Goal: Task Accomplishment & Management: Use online tool/utility

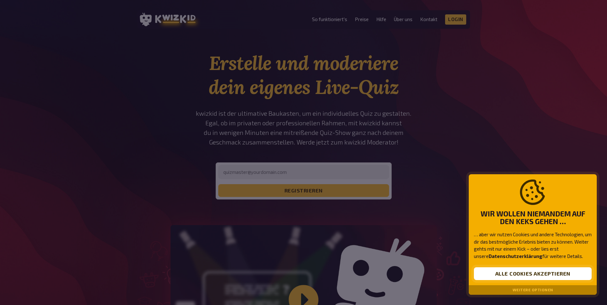
click at [553, 269] on button "Alle Cookies akzeptieren" at bounding box center [533, 273] width 118 height 13
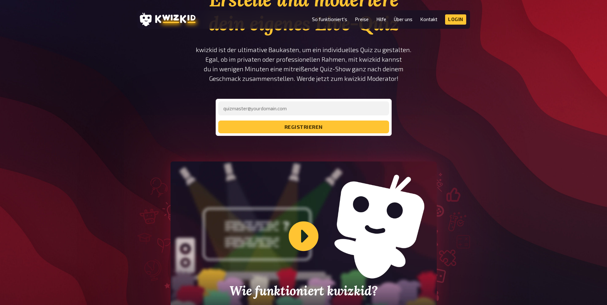
scroll to position [64, 0]
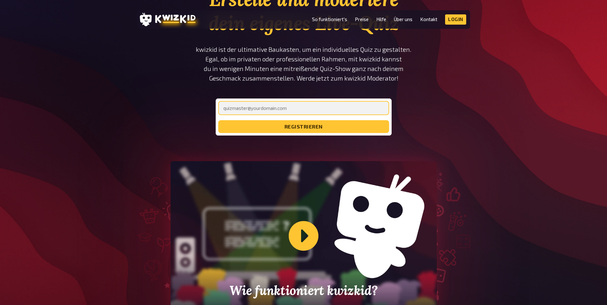
click at [281, 110] on input "email" at bounding box center [303, 108] width 171 height 14
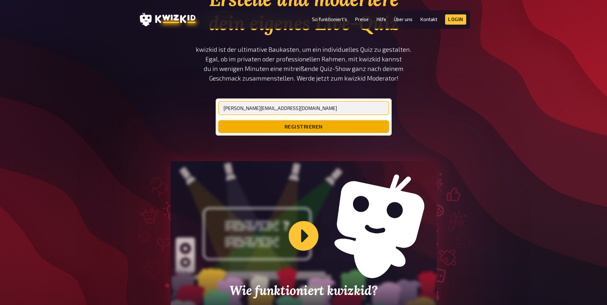
type input "[PERSON_NAME][EMAIL_ADDRESS][DOMAIN_NAME]"
click at [336, 132] on button "registrieren" at bounding box center [303, 126] width 171 height 13
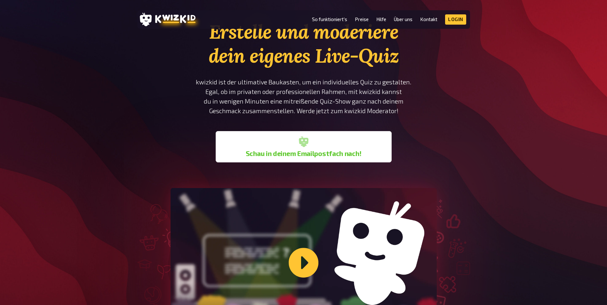
scroll to position [0, 0]
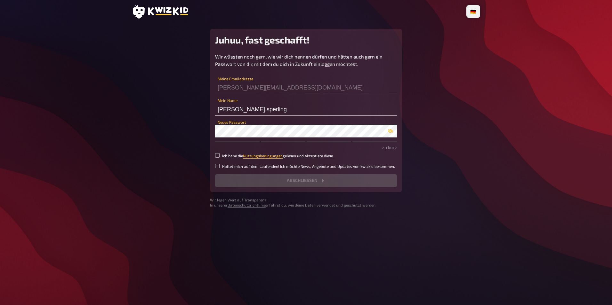
click at [233, 156] on small "Ich habe die Nutzungsbedingungen gelesen und akzeptiere diese." at bounding box center [278, 155] width 112 height 5
click at [219, 156] on input "Ich habe die Nutzungsbedingungen gelesen und akzeptiere diese." at bounding box center [217, 155] width 4 height 4
checkbox input "true"
click at [234, 166] on small "Haltet mich auf dem Laufenden! Ich möchte News, Angebote und Updates von kwizki…" at bounding box center [308, 166] width 173 height 5
click at [219, 166] on input "Haltet mich auf dem Laufenden! Ich möchte News, Angebote und Updates von kwizki…" at bounding box center [217, 166] width 4 height 4
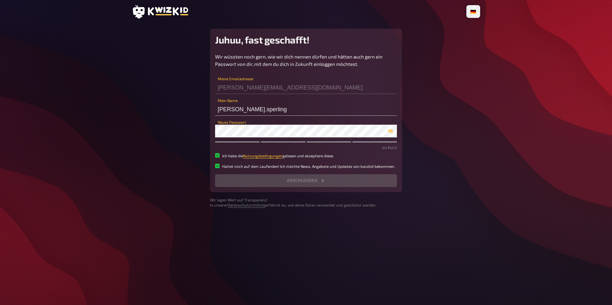
click at [236, 164] on small "Haltet mich auf dem Laufenden! Ich möchte News, Angebote und Updates von kwizki…" at bounding box center [308, 166] width 173 height 5
click at [219, 164] on input "Haltet mich auf dem Laufenden! Ich möchte News, Angebote und Updates von kwizki…" at bounding box center [217, 166] width 4 height 4
checkbox input "false"
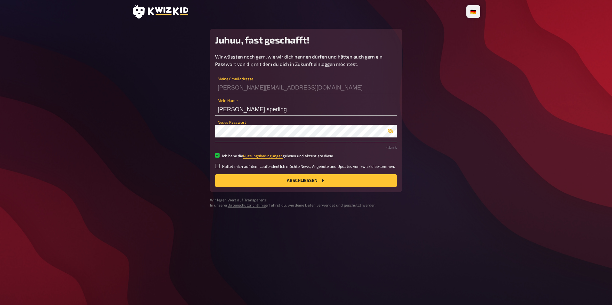
click at [391, 130] on icon "button" at bounding box center [390, 131] width 5 height 5
click at [317, 176] on button "Abschließen" at bounding box center [306, 180] width 182 height 13
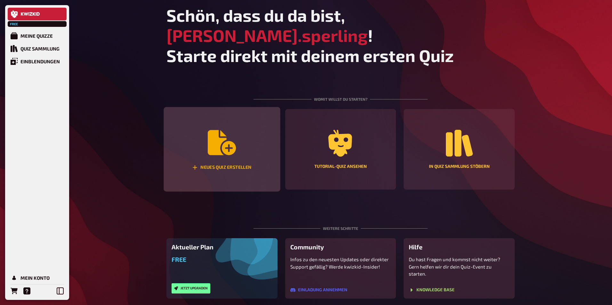
click at [228, 135] on icon "Neues Quiz erstellen" at bounding box center [222, 142] width 28 height 25
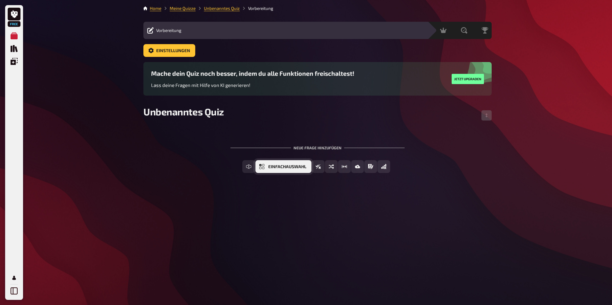
click at [298, 166] on span "Einfachauswahl" at bounding box center [287, 167] width 38 height 4
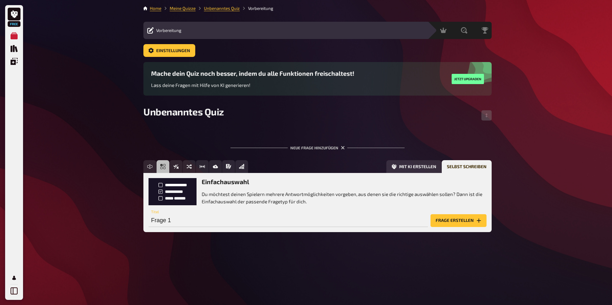
click at [171, 194] on div "Einfachauswahl Du möchtest deinen Spielern mehrere Antwortmöglichkeiten vorgebe…" at bounding box center [317, 191] width 338 height 27
click at [246, 168] on button "Offline Frage" at bounding box center [260, 166] width 50 height 13
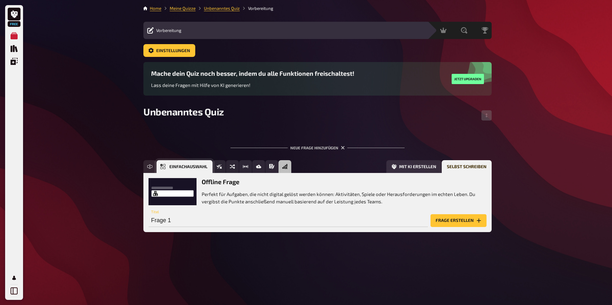
click at [202, 165] on span "Einfachauswahl" at bounding box center [188, 167] width 38 height 4
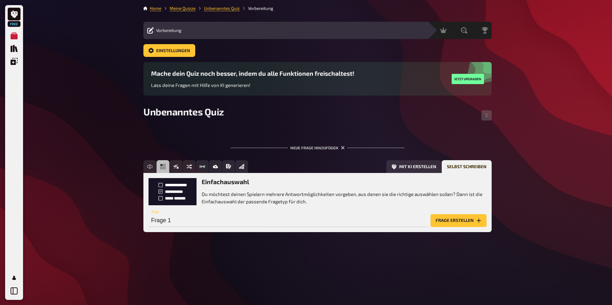
click at [262, 187] on div "Einfachauswahl Du möchtest deinen Spielern mehrere Antwortmöglichkeiten vorgebe…" at bounding box center [344, 191] width 285 height 27
click at [234, 180] on h3 "Einfachauswahl" at bounding box center [344, 181] width 285 height 7
drag, startPoint x: 257, startPoint y: 182, endPoint x: 196, endPoint y: 182, distance: 60.5
click at [196, 182] on div "Einfachauswahl Du möchtest deinen Spielern mehrere Antwortmöglichkeiten vorgebe…" at bounding box center [317, 191] width 338 height 27
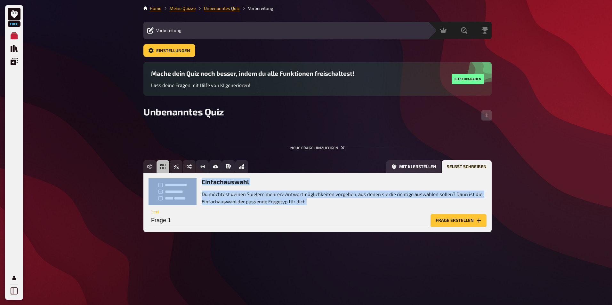
drag, startPoint x: 309, startPoint y: 199, endPoint x: 197, endPoint y: 193, distance: 112.4
click at [197, 193] on div "Einfachauswahl Du möchtest deinen Spielern mehrere Antwortmöglichkeiten vorgebe…" at bounding box center [317, 191] width 338 height 27
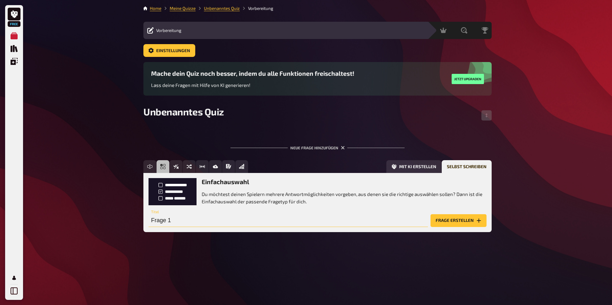
drag, startPoint x: 197, startPoint y: 193, endPoint x: 206, endPoint y: 222, distance: 30.2
click at [206, 222] on input "Frage 1" at bounding box center [287, 220] width 279 height 13
click at [452, 218] on button "Frage erstellen" at bounding box center [458, 220] width 56 height 13
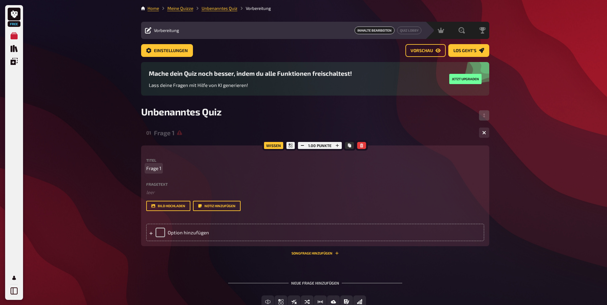
click at [202, 163] on div "Titel Frage 1" at bounding box center [315, 165] width 338 height 14
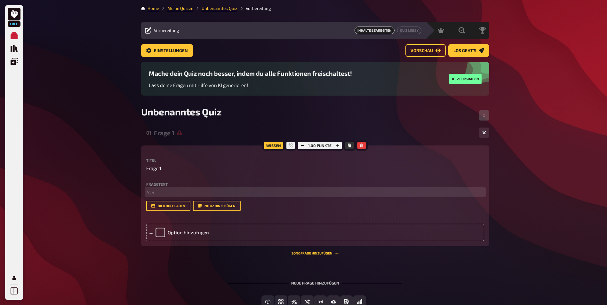
click at [158, 191] on p "﻿ leer" at bounding box center [315, 192] width 338 height 7
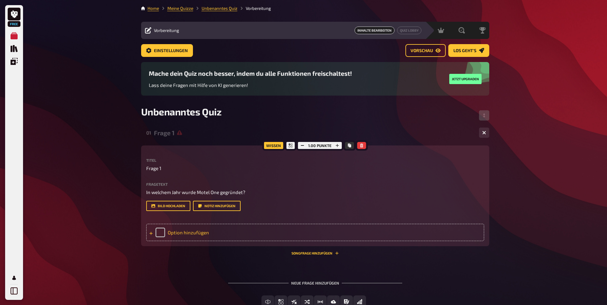
click at [194, 228] on div "Option hinzufügen" at bounding box center [315, 232] width 338 height 17
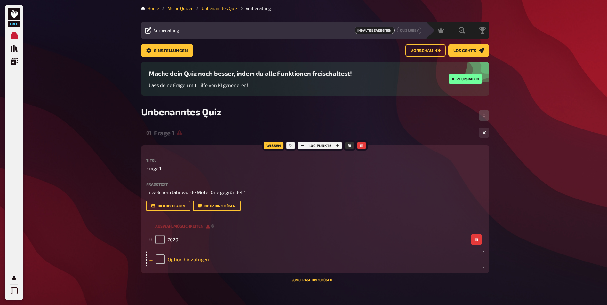
click at [180, 256] on div "Option hinzufügen" at bounding box center [315, 259] width 338 height 17
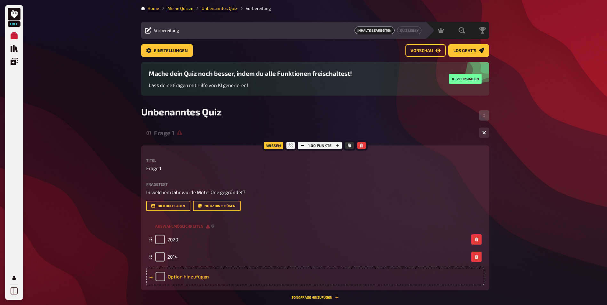
click at [186, 275] on div "Option hinzufügen" at bounding box center [315, 276] width 338 height 17
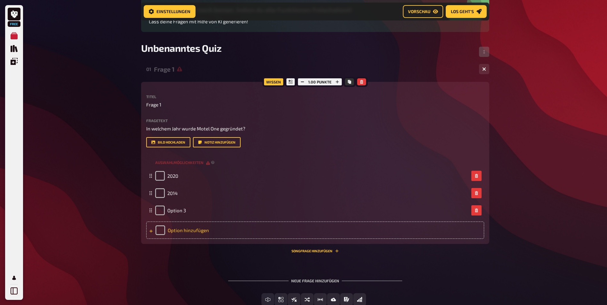
scroll to position [69, 0]
click at [210, 228] on div "Option hinzufügen" at bounding box center [315, 229] width 338 height 17
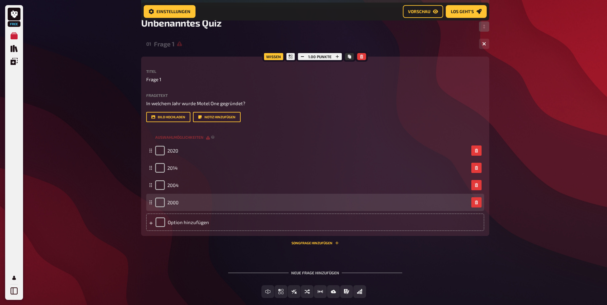
scroll to position [128, 0]
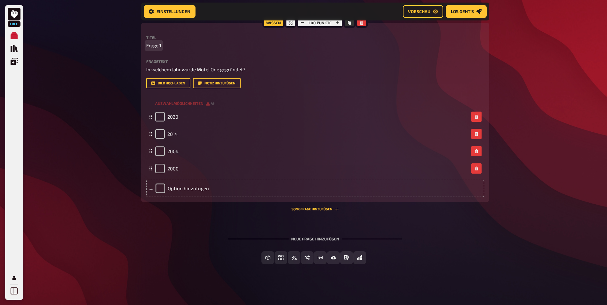
click at [151, 47] on span "Frage 1" at bounding box center [153, 45] width 15 height 7
click at [279, 257] on span "Einfachauswahl" at bounding box center [285, 258] width 38 height 4
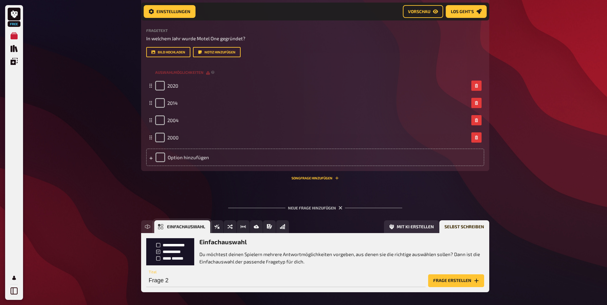
scroll to position [187, 0]
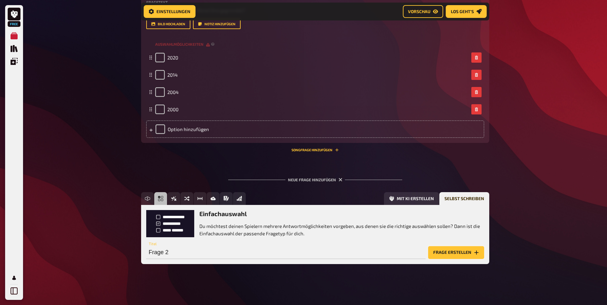
click at [452, 255] on button "Frage erstellen" at bounding box center [456, 252] width 56 height 13
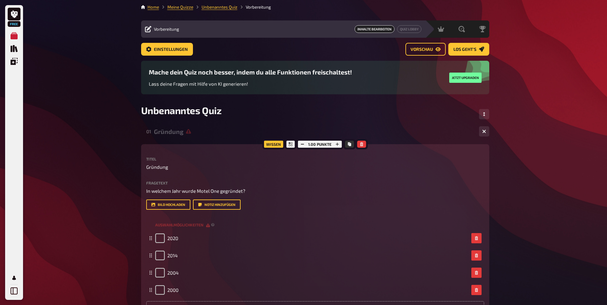
scroll to position [0, 0]
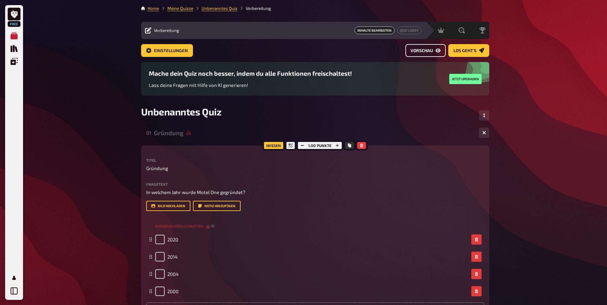
click at [414, 49] on span "Vorschau" at bounding box center [421, 51] width 22 height 4
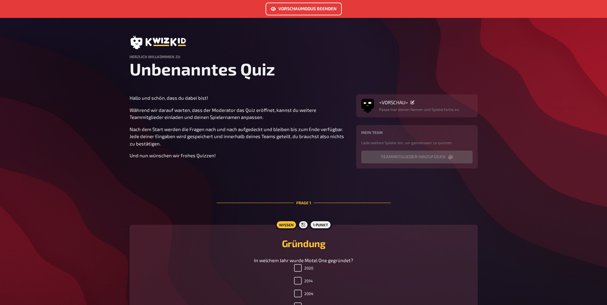
click at [307, 8] on link "Vorschaumodus beenden" at bounding box center [304, 9] width 76 height 13
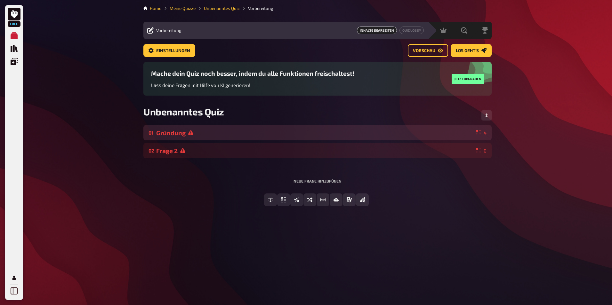
click at [476, 131] on icon at bounding box center [478, 132] width 5 height 5
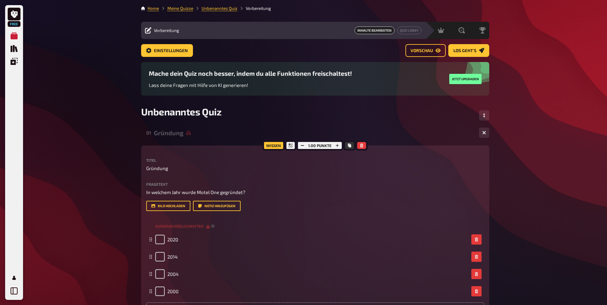
click at [352, 112] on div "Unbenanntes Quiz" at bounding box center [315, 115] width 348 height 19
click at [385, 32] on span "Inhalte Bearbeiten" at bounding box center [374, 31] width 40 height 8
click at [450, 49] on link "Los geht's" at bounding box center [468, 50] width 41 height 13
